Goal: Find specific page/section: Find specific page/section

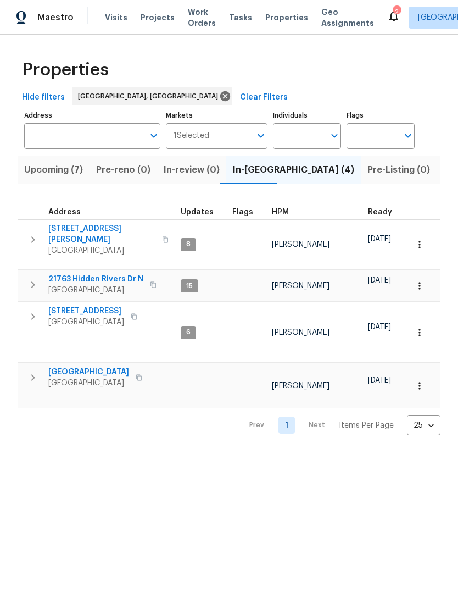
scroll to position [0, 21]
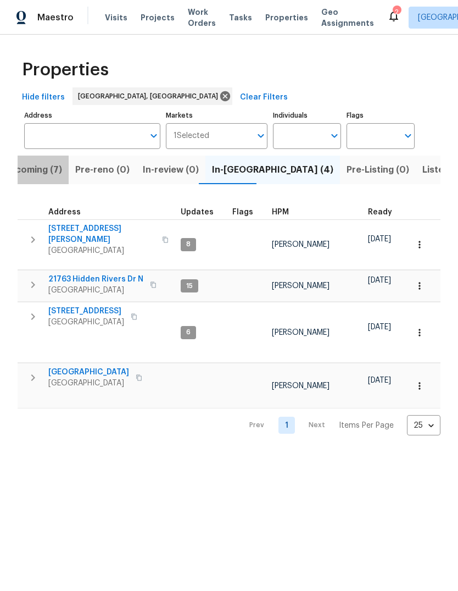
click at [38, 182] on button "Upcoming (7)" at bounding box center [33, 170] width 72 height 29
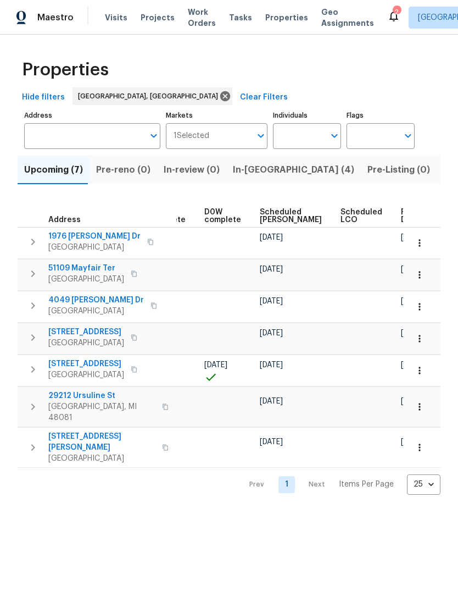
scroll to position [0, 275]
click at [276, 219] on span "Scheduled [PERSON_NAME]" at bounding box center [292, 215] width 62 height 15
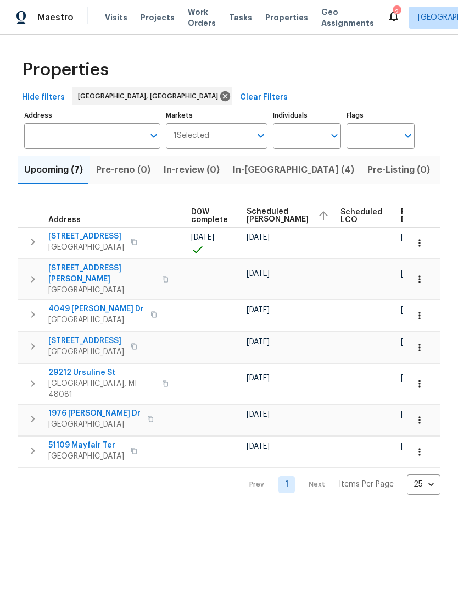
scroll to position [0, 289]
click at [242, 176] on span "In-[GEOGRAPHIC_DATA] (4)" at bounding box center [293, 169] width 121 height 15
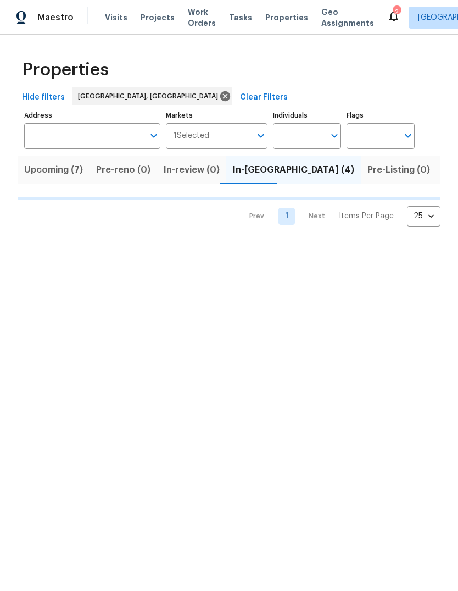
click at [444, 166] on span "Listed (14)" at bounding box center [467, 169] width 46 height 15
click at [252, 172] on span "In-[GEOGRAPHIC_DATA] (4)" at bounding box center [293, 169] width 121 height 15
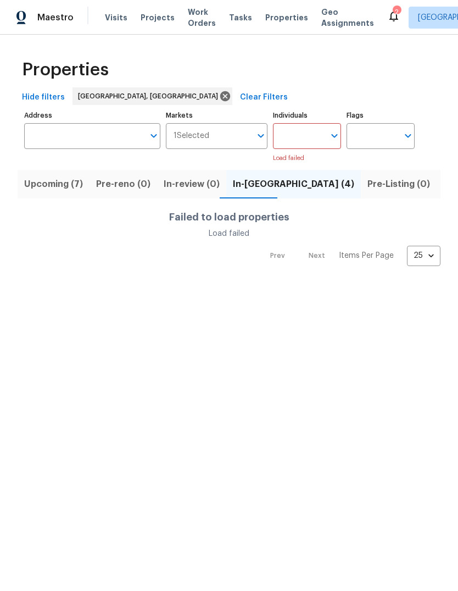
click at [342, 284] on html "Maestro Visits Projects Work Orders Tasks Properties Geo Assignments 2 [GEOGRAP…" at bounding box center [229, 142] width 458 height 284
